Goal: Book appointment/travel/reservation

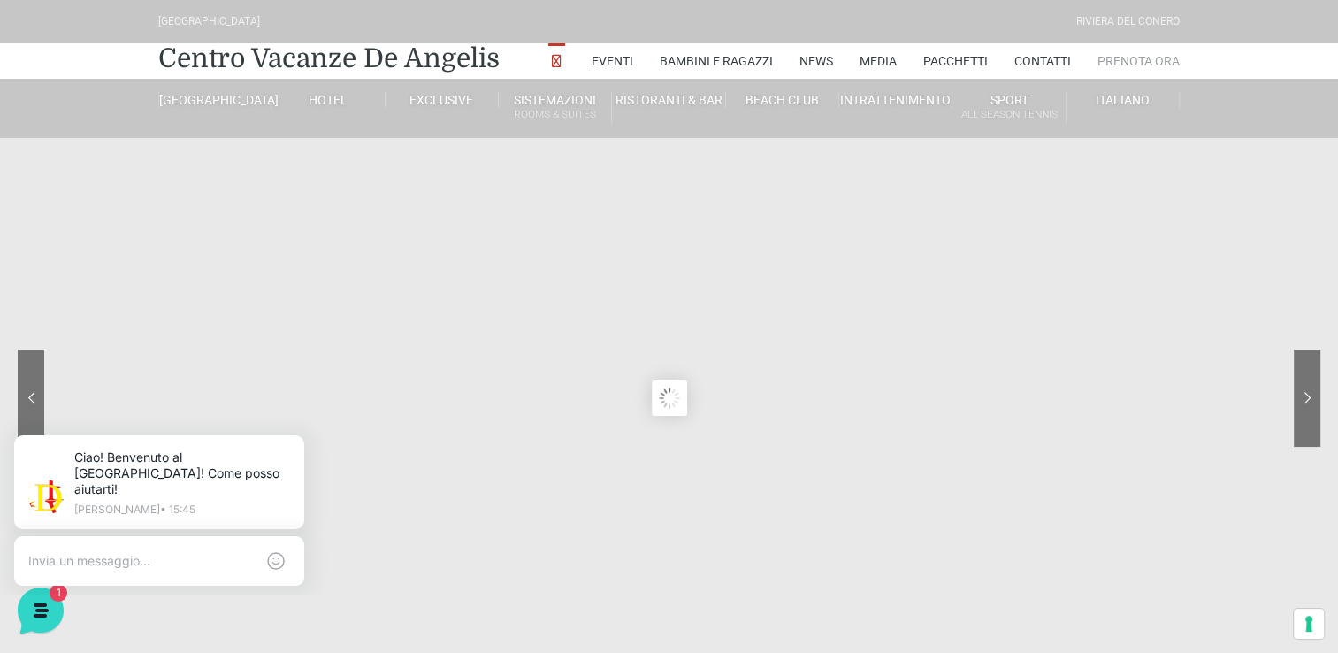
click at [1110, 65] on link "Prenota Ora" at bounding box center [1138, 60] width 82 height 35
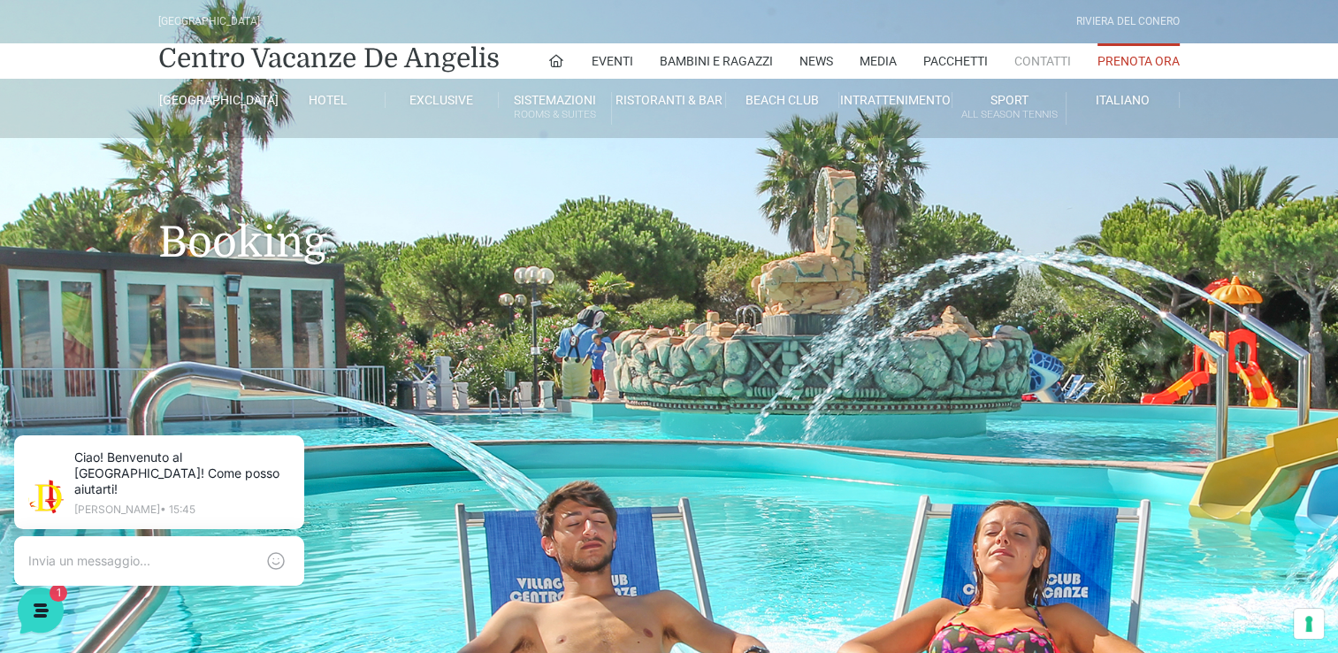
click at [1065, 58] on link "Contatti" at bounding box center [1042, 60] width 57 height 35
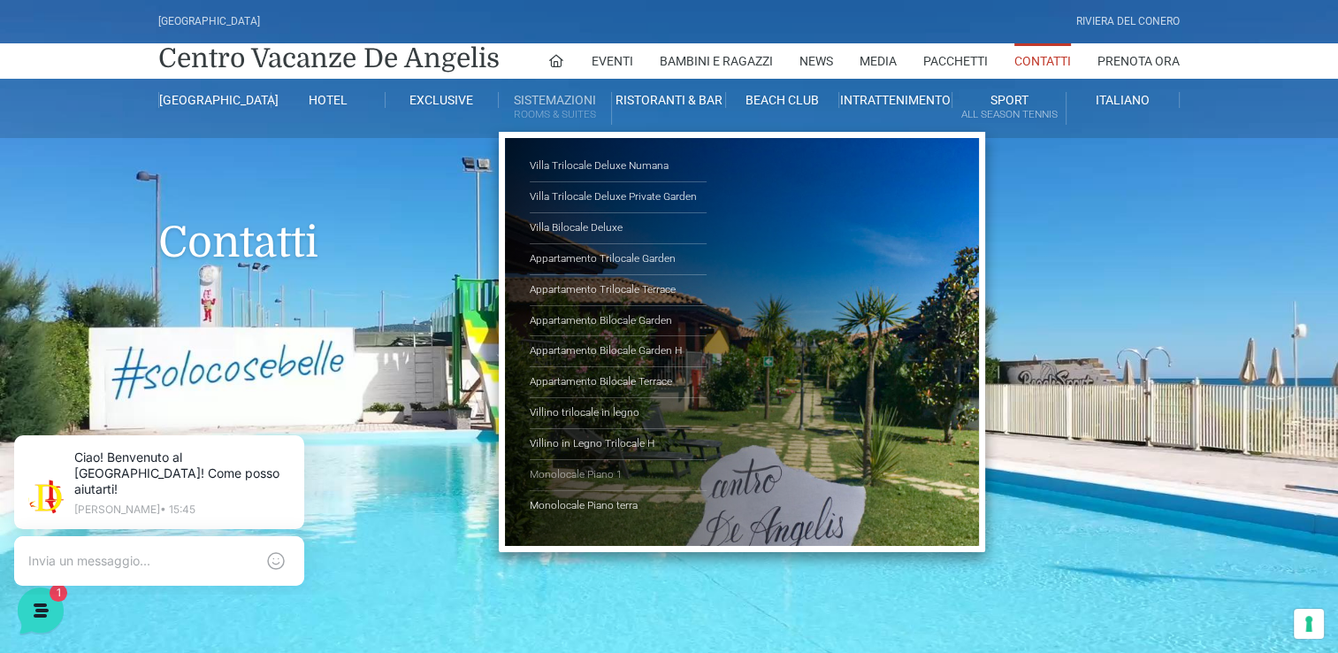
click at [571, 472] on link "Monolocale Piano 1" at bounding box center [618, 475] width 177 height 31
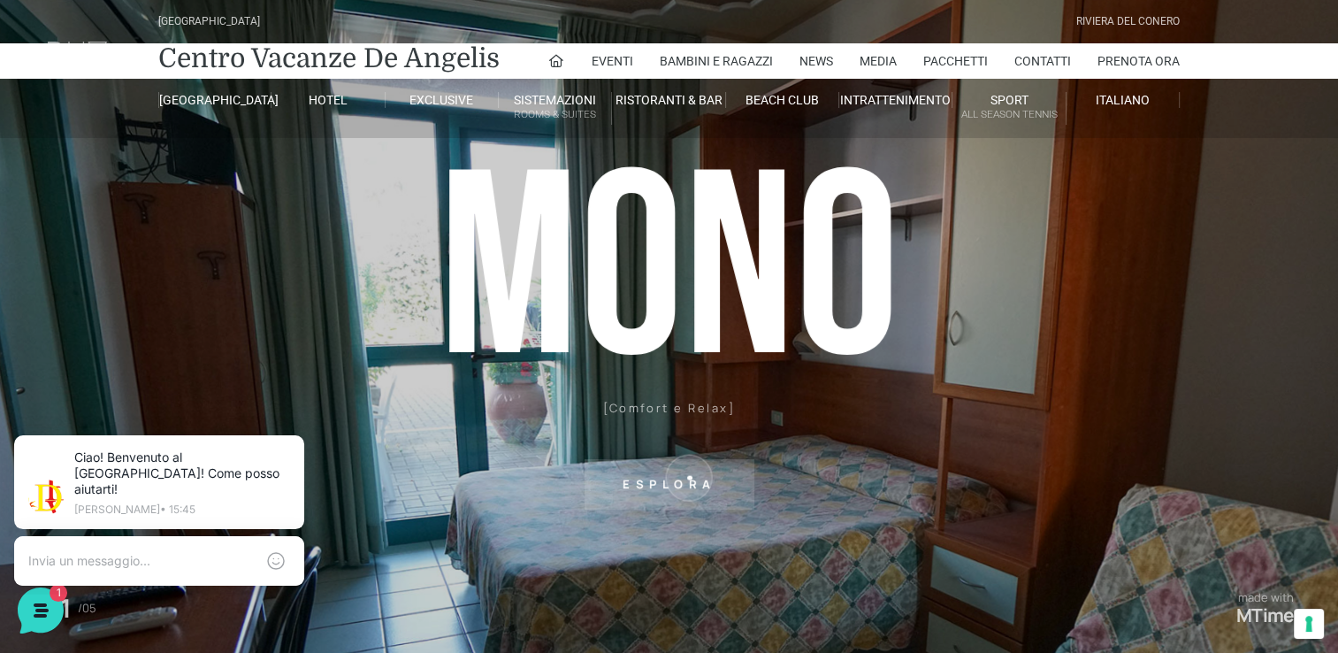
click at [689, 477] on sr7-txt "Esplora" at bounding box center [669, 484] width 170 height 50
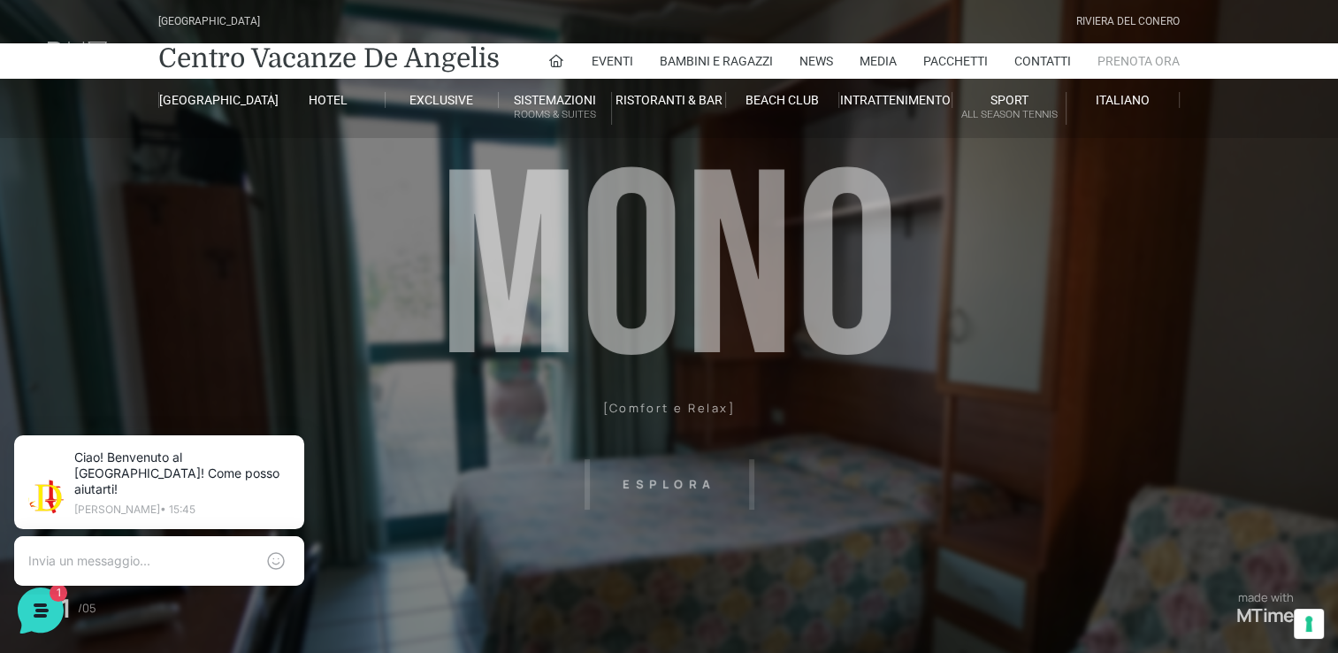
click at [1153, 55] on link "Prenota Ora" at bounding box center [1138, 60] width 82 height 35
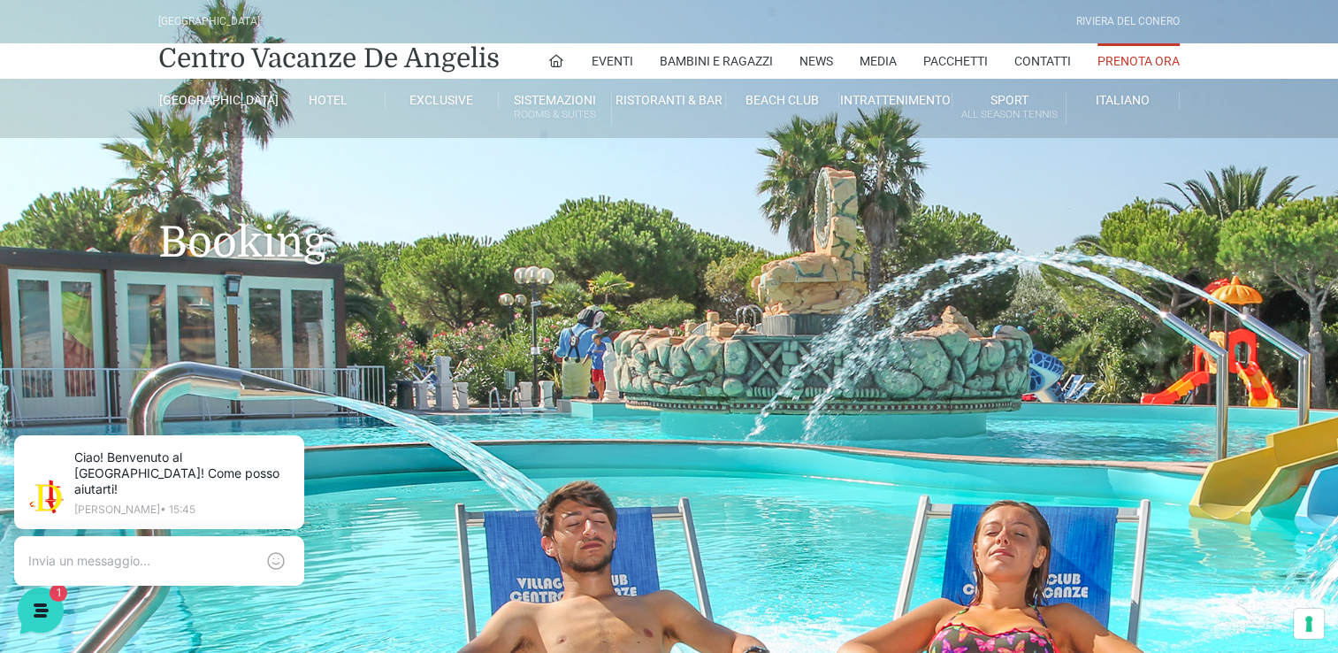
click at [1153, 51] on link "Prenota Ora" at bounding box center [1138, 60] width 82 height 35
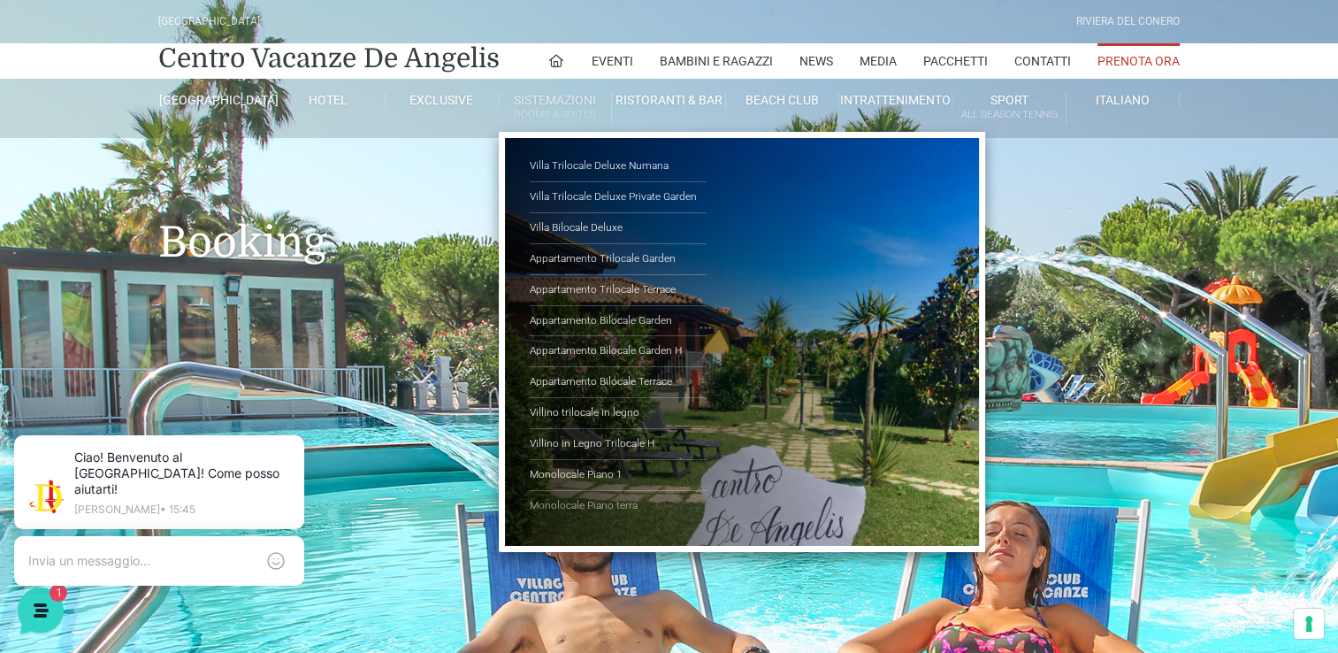
click at [598, 506] on link "Monolocale Piano terra" at bounding box center [618, 506] width 177 height 30
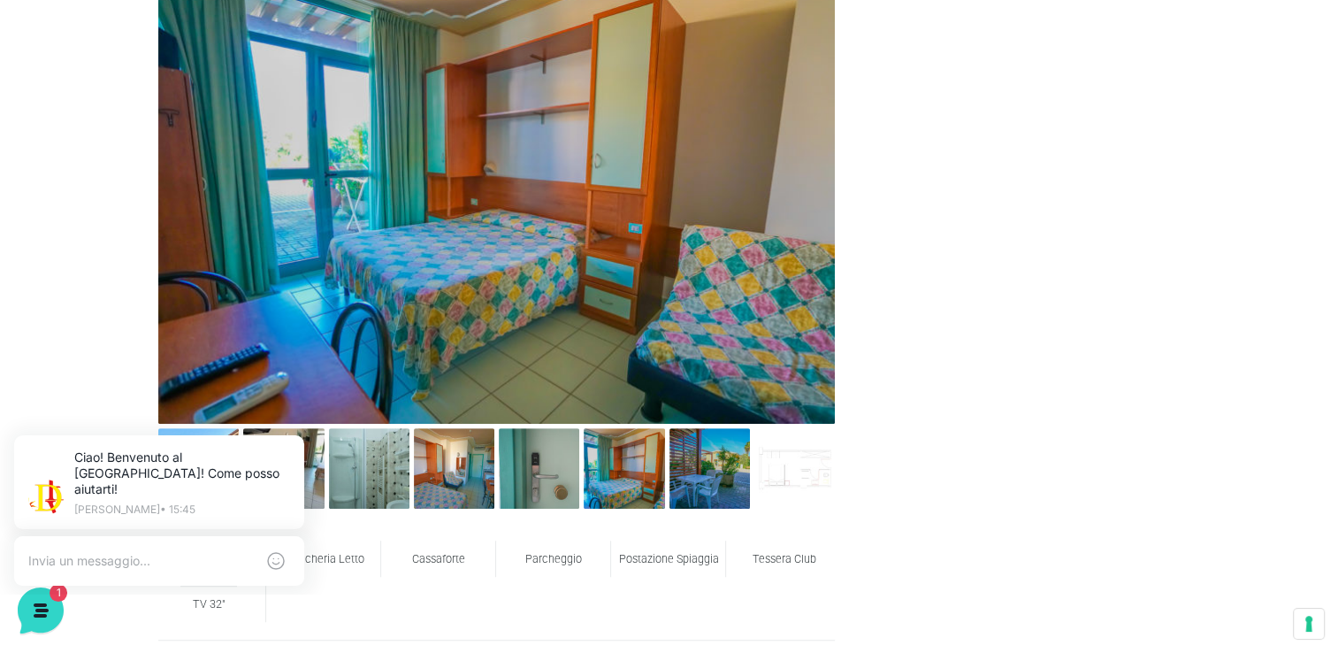
scroll to position [796, 0]
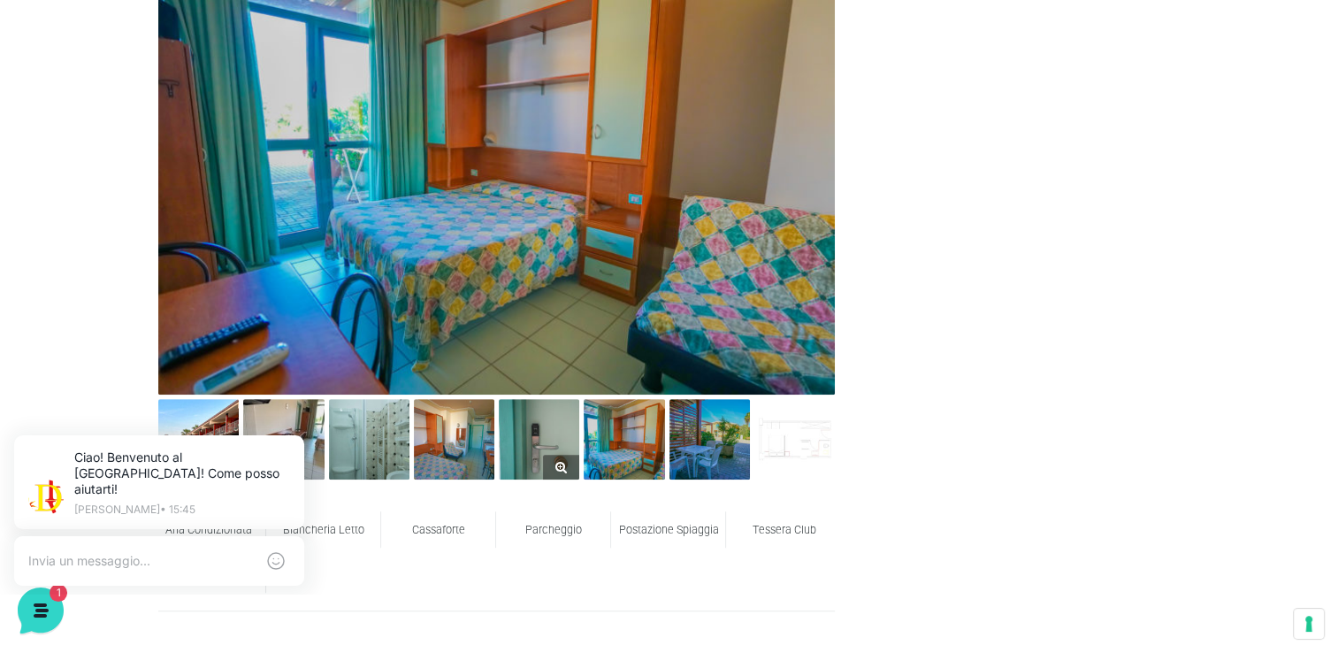
click at [557, 465] on link at bounding box center [539, 439] width 80 height 80
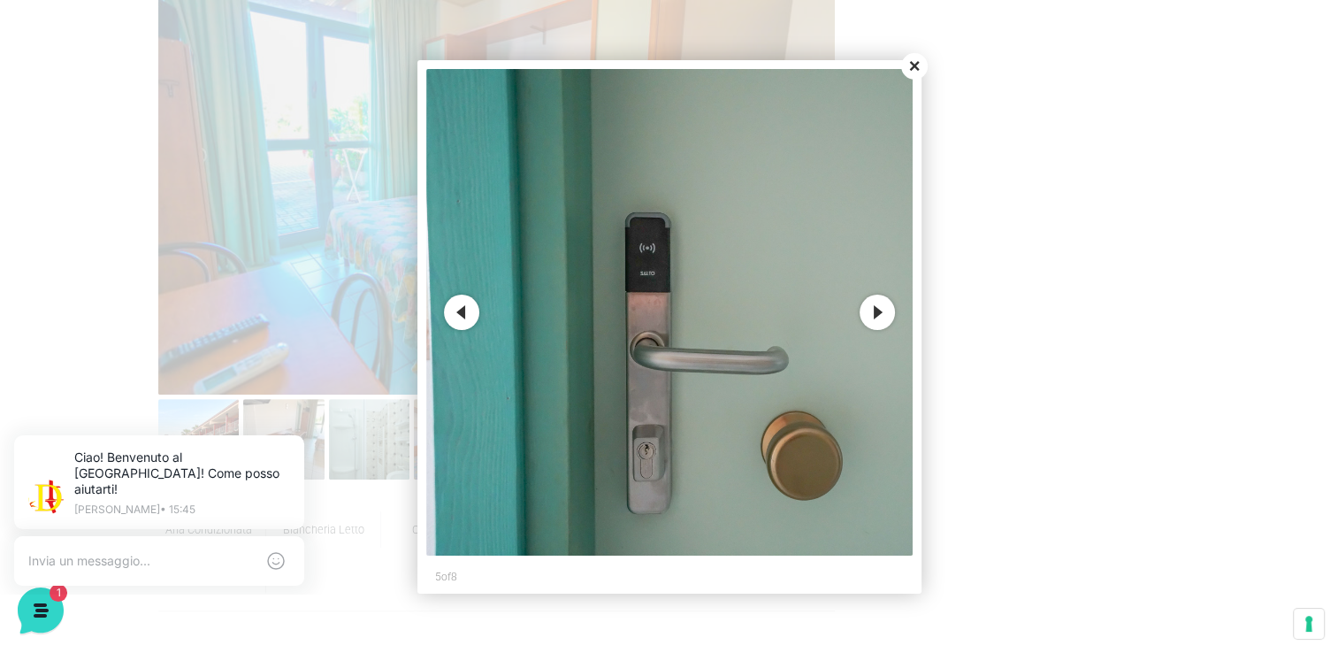
click at [872, 310] on button "Next" at bounding box center [876, 311] width 35 height 35
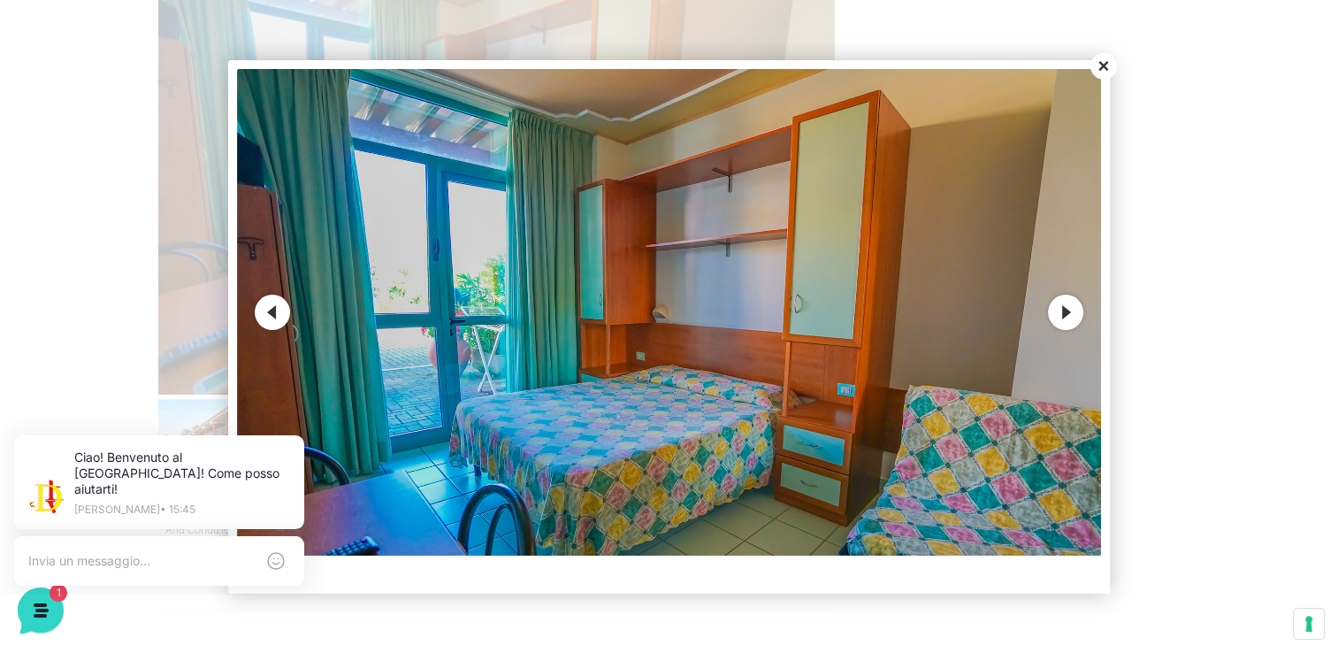
click at [1060, 321] on button "Next" at bounding box center [1065, 311] width 35 height 35
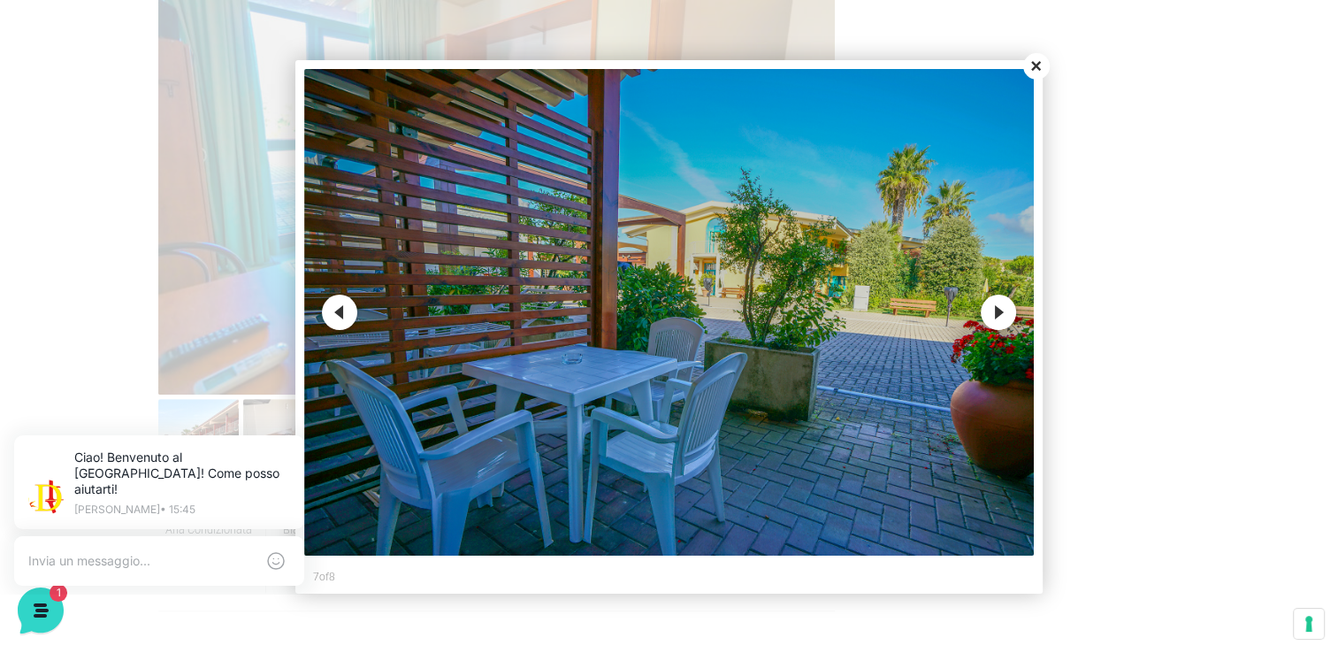
click at [1001, 317] on button "Next" at bounding box center [998, 311] width 35 height 35
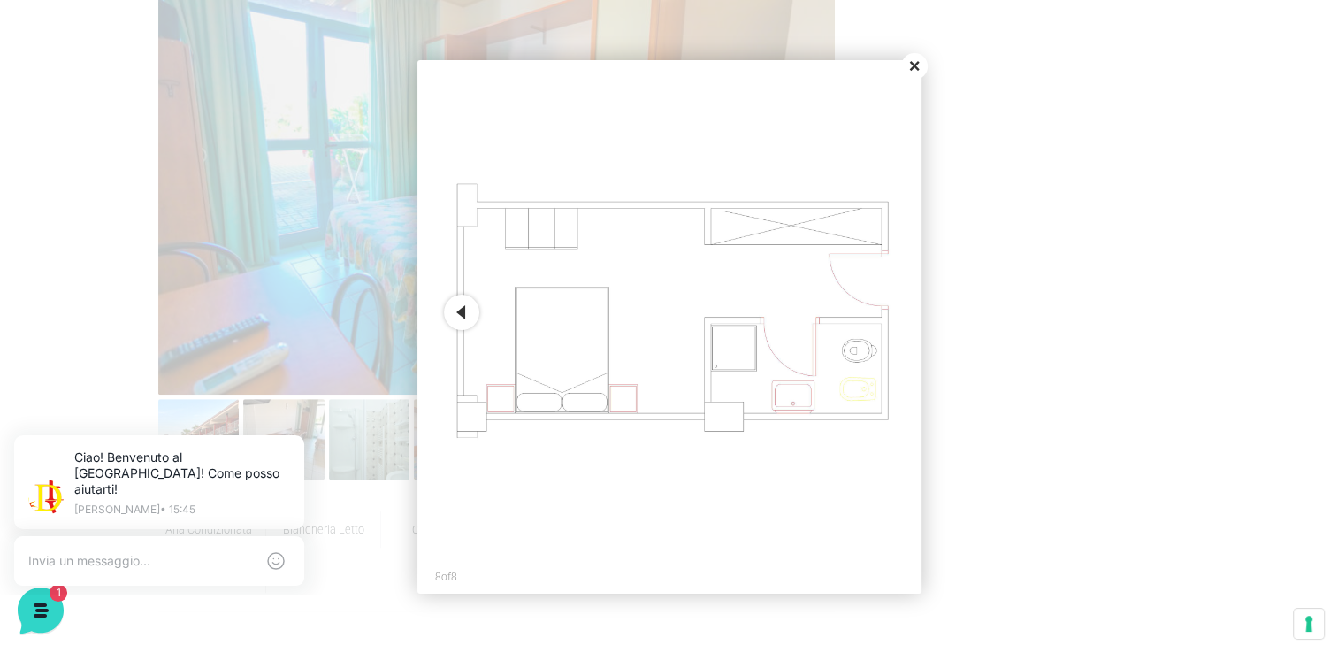
click at [914, 64] on button "Close" at bounding box center [914, 66] width 27 height 27
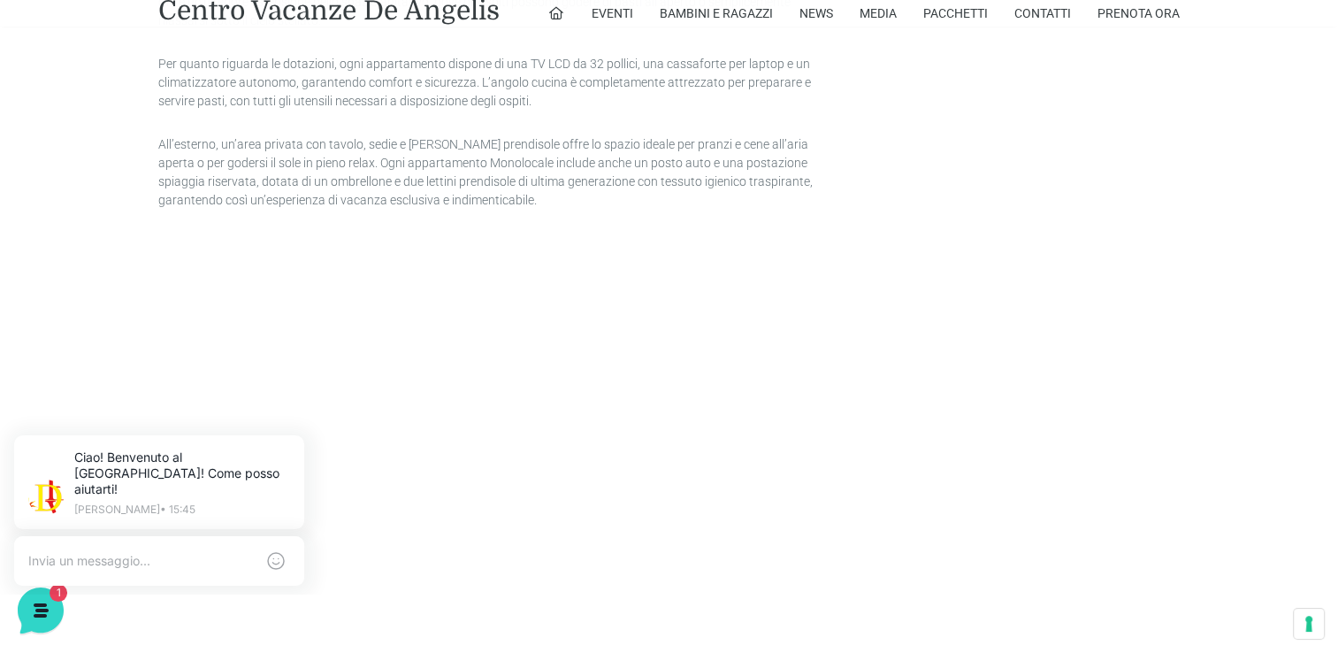
scroll to position [2034, 0]
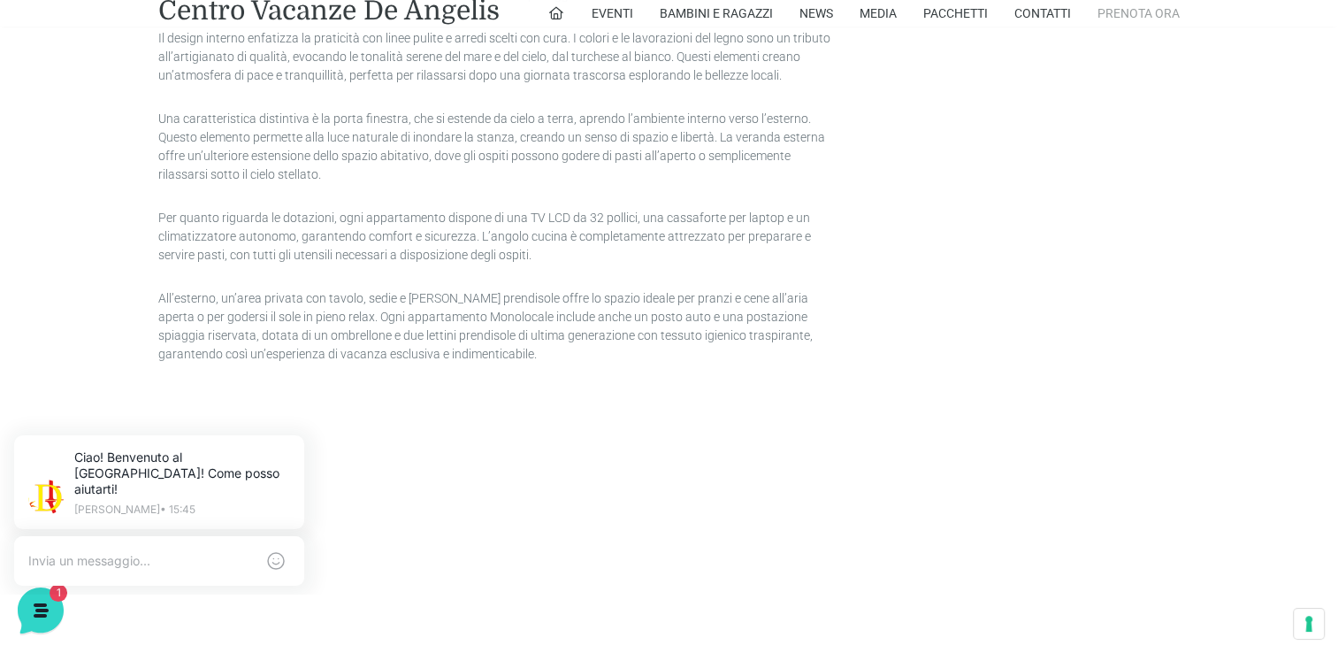
click at [1136, 14] on link "Prenota Ora" at bounding box center [1138, 13] width 82 height 27
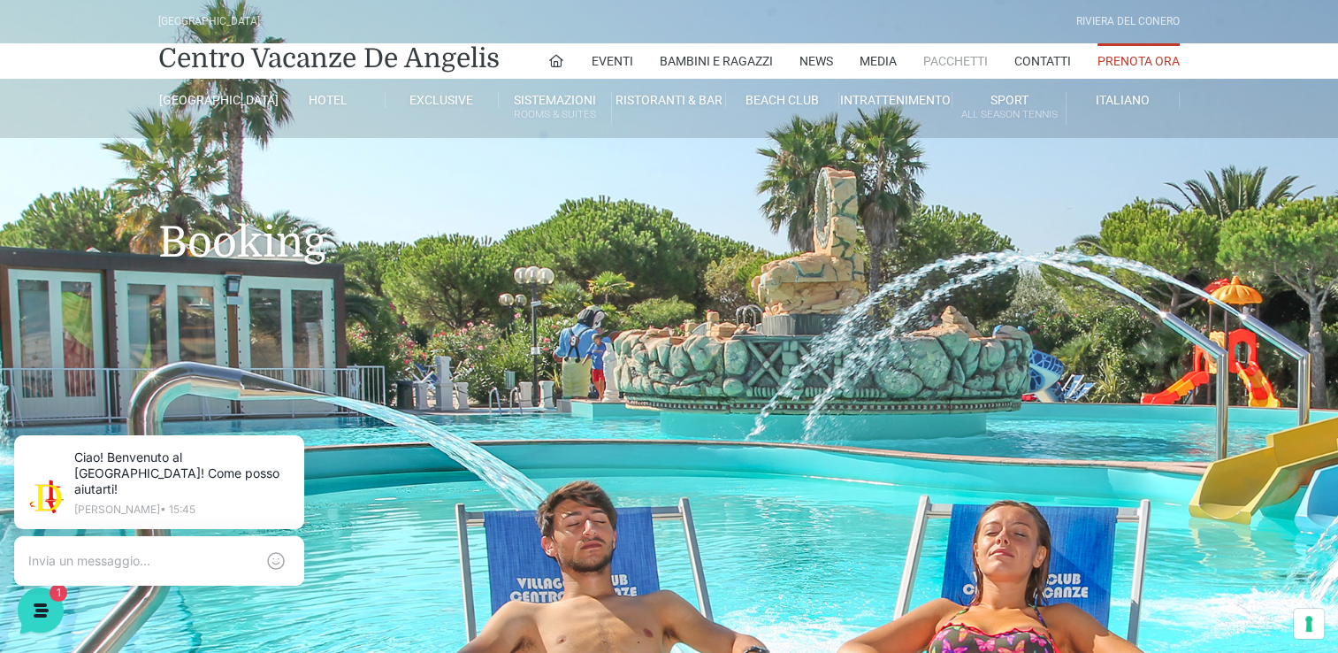
click at [959, 55] on link "Pacchetti" at bounding box center [955, 60] width 65 height 35
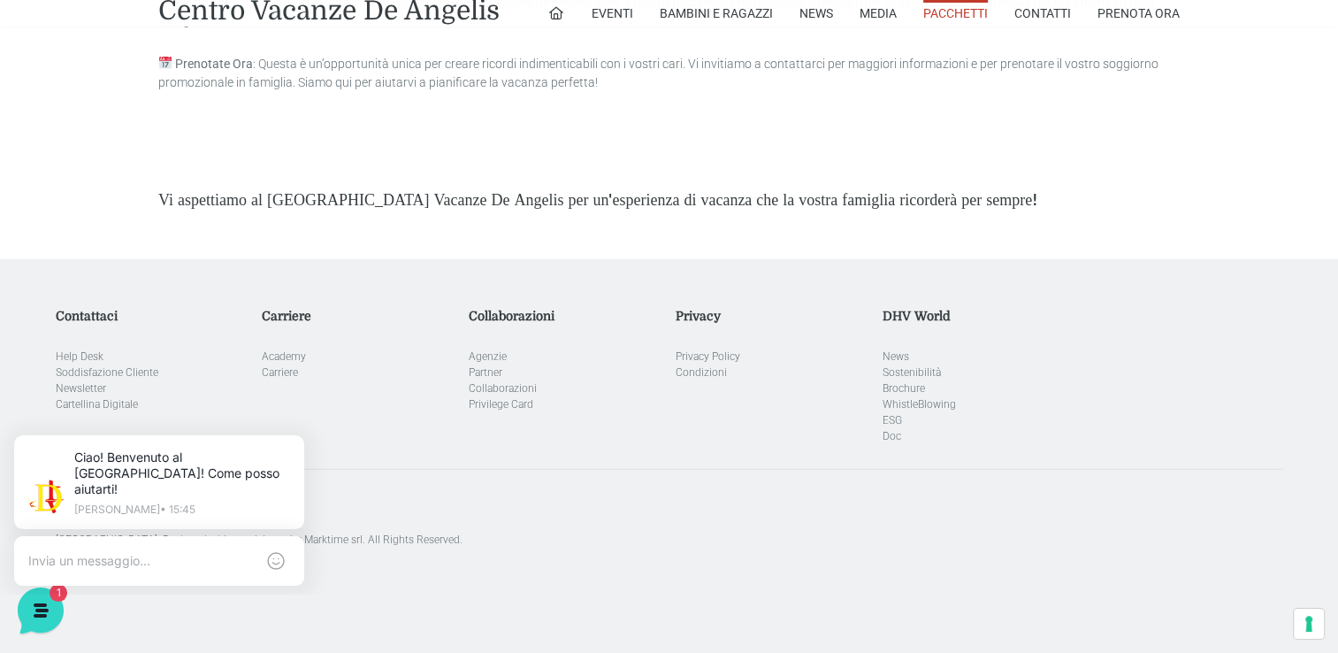
scroll to position [5086, 0]
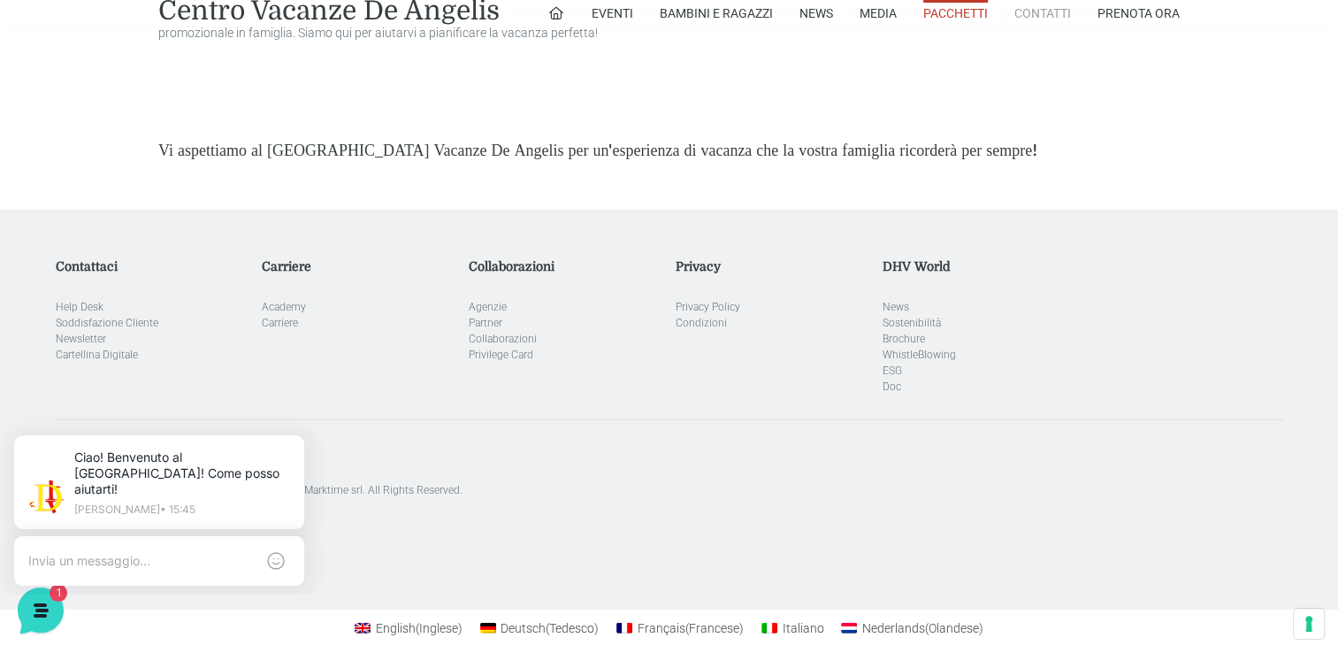
click at [1043, 15] on link "Contatti" at bounding box center [1042, 13] width 57 height 27
